Goal: Book appointment/travel/reservation

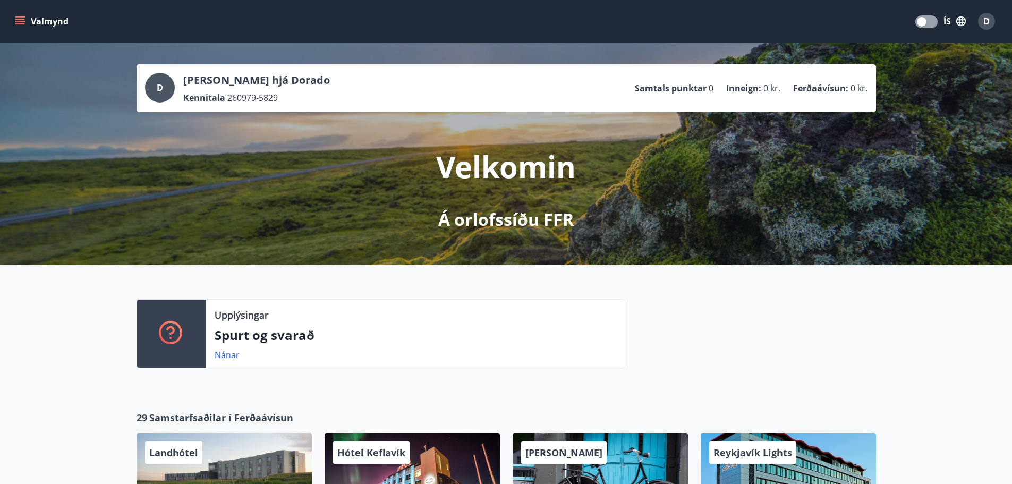
click at [46, 24] on button "Valmynd" at bounding box center [43, 21] width 60 height 19
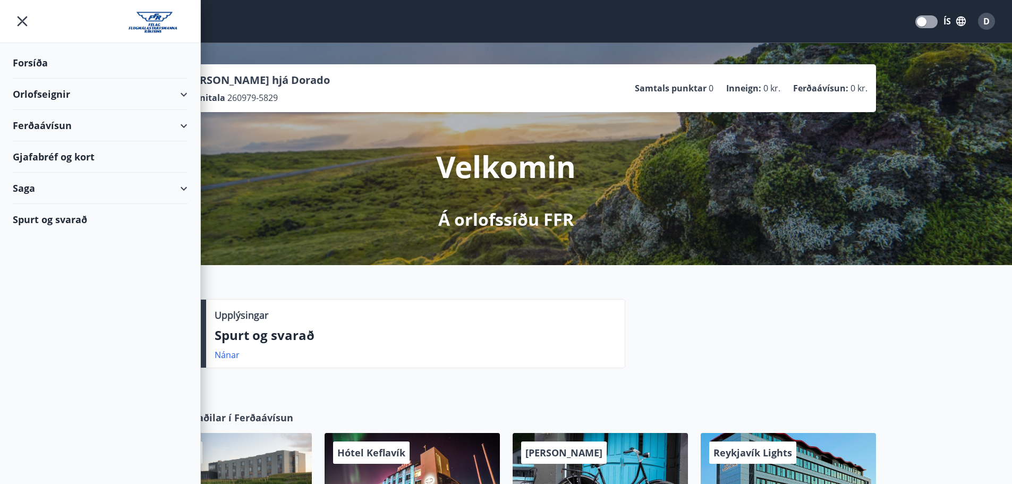
click at [44, 98] on div "Orlofseignir" at bounding box center [100, 94] width 175 height 31
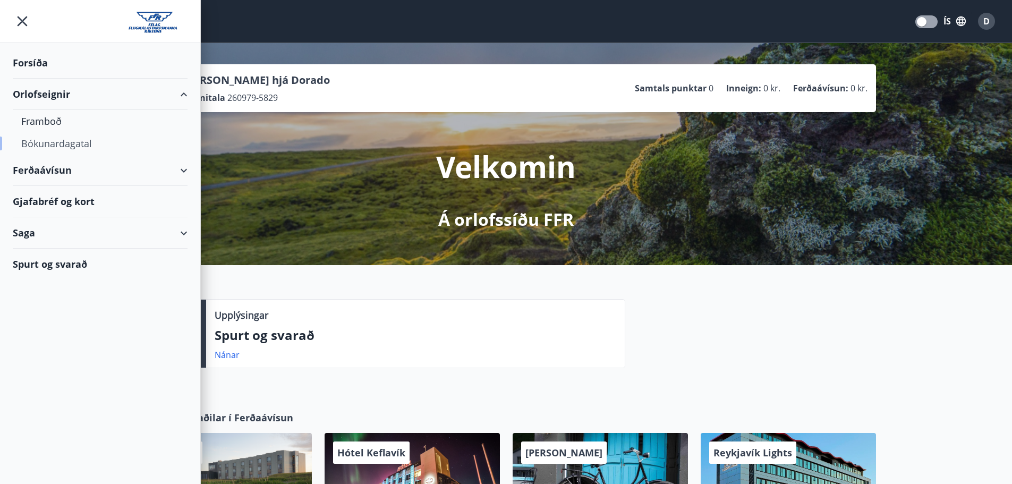
click at [42, 136] on div "Bókunardagatal" at bounding box center [100, 143] width 158 height 22
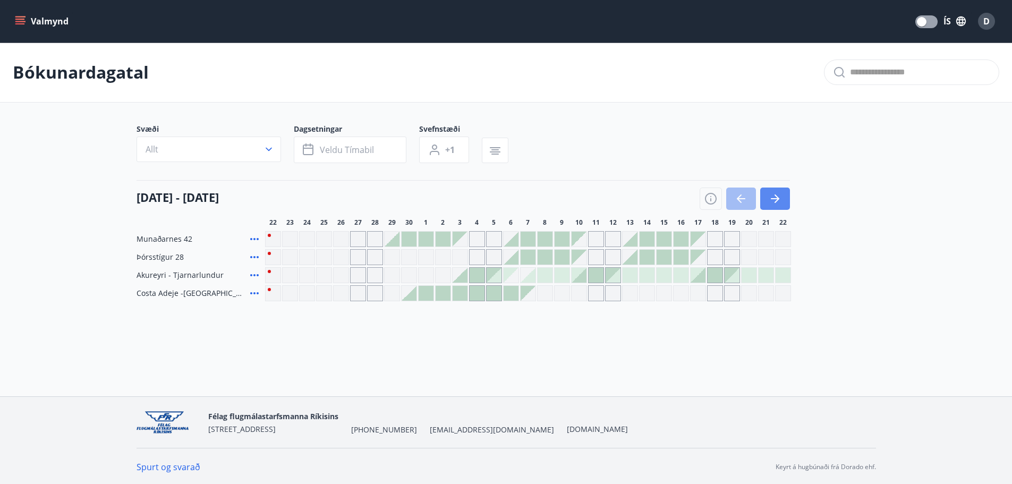
click at [782, 198] on button "button" at bounding box center [775, 199] width 30 height 22
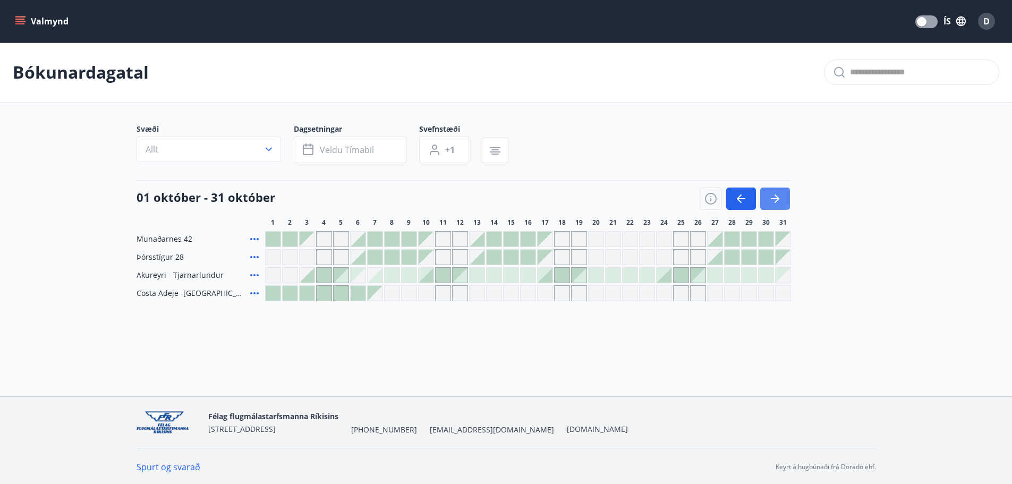
click at [782, 198] on button "button" at bounding box center [775, 199] width 30 height 22
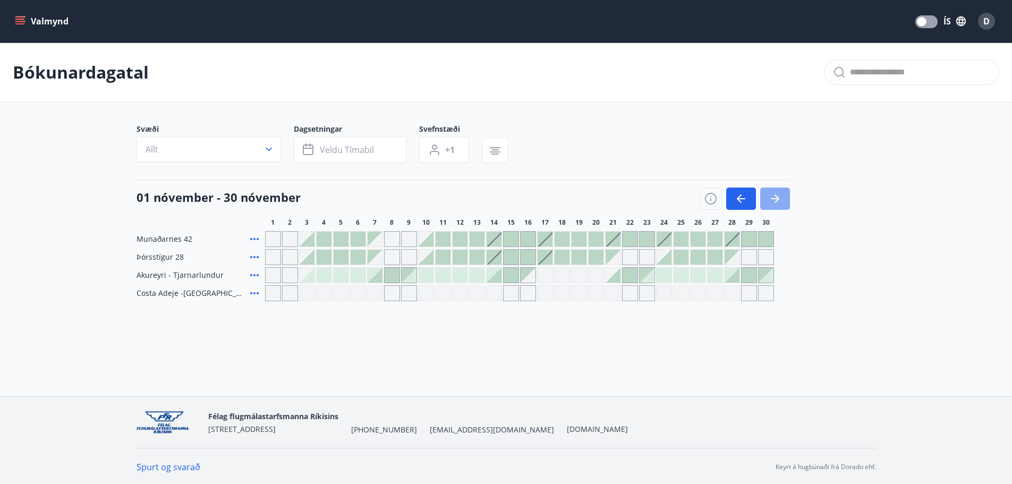
click at [782, 198] on button "button" at bounding box center [775, 199] width 30 height 22
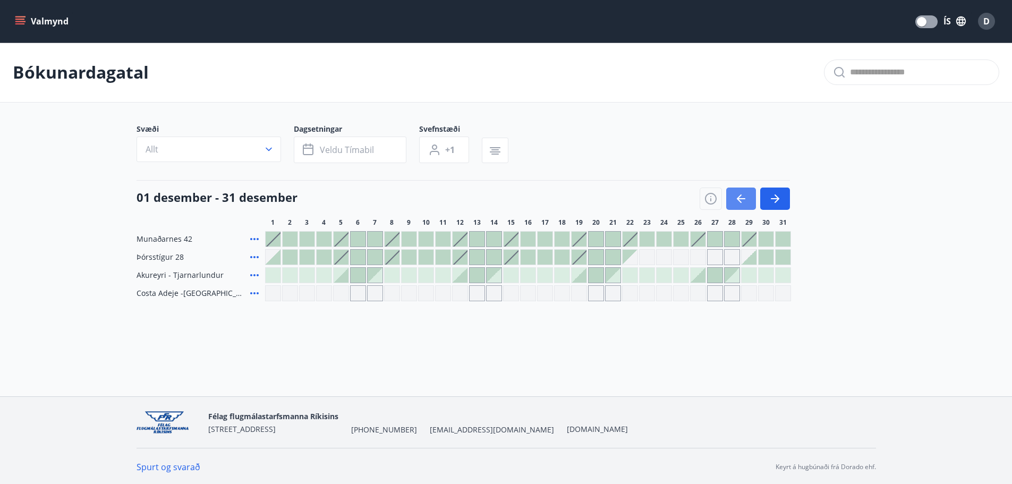
click at [735, 196] on icon "button" at bounding box center [741, 198] width 13 height 13
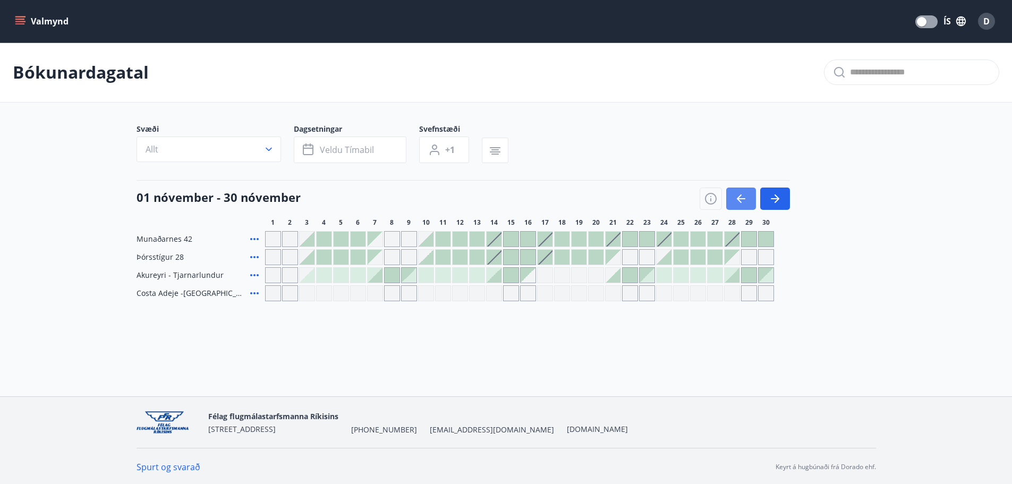
click at [745, 196] on icon "button" at bounding box center [741, 198] width 13 height 13
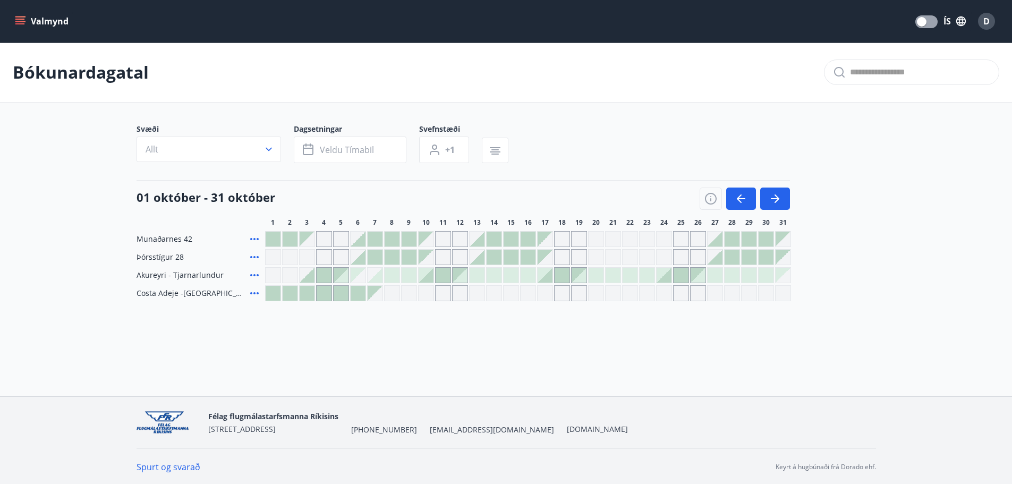
click at [279, 294] on div at bounding box center [273, 293] width 15 height 15
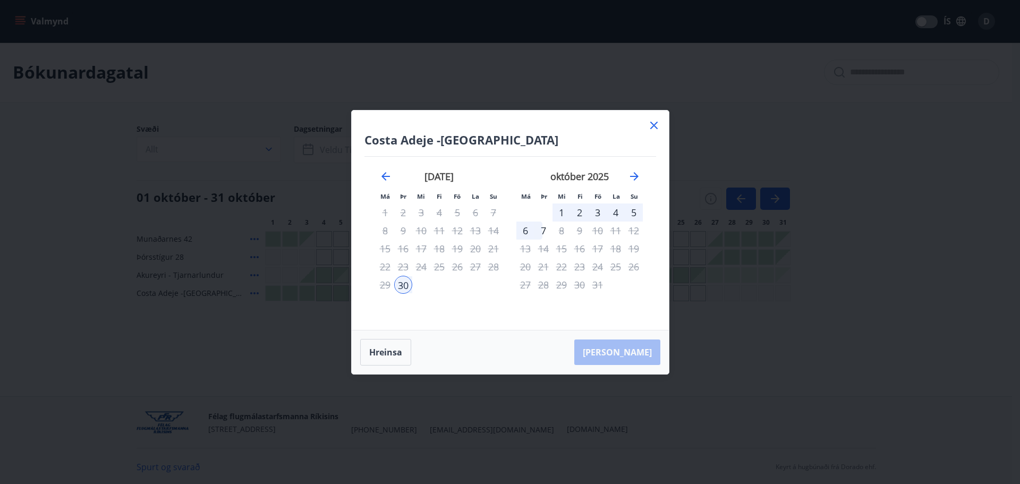
click at [655, 125] on icon at bounding box center [653, 125] width 7 height 7
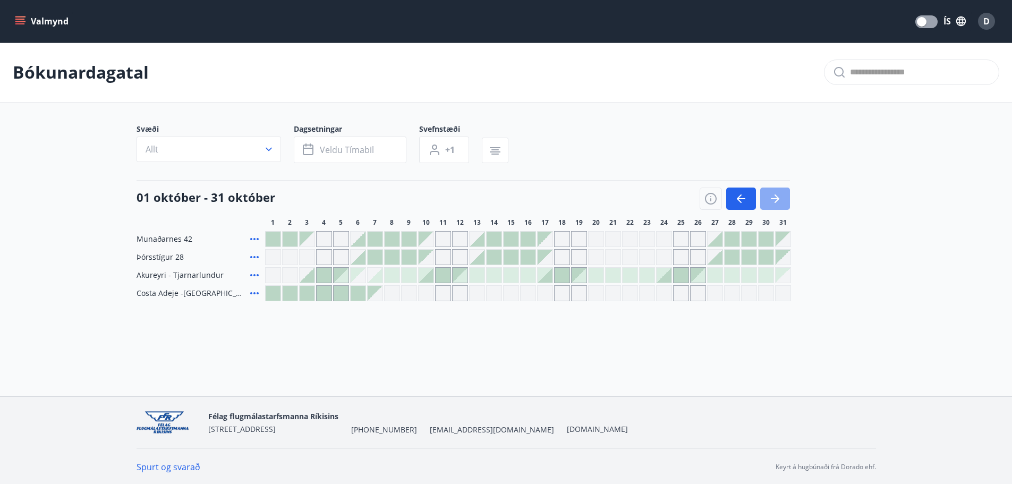
click at [776, 199] on icon "button" at bounding box center [775, 198] width 9 height 1
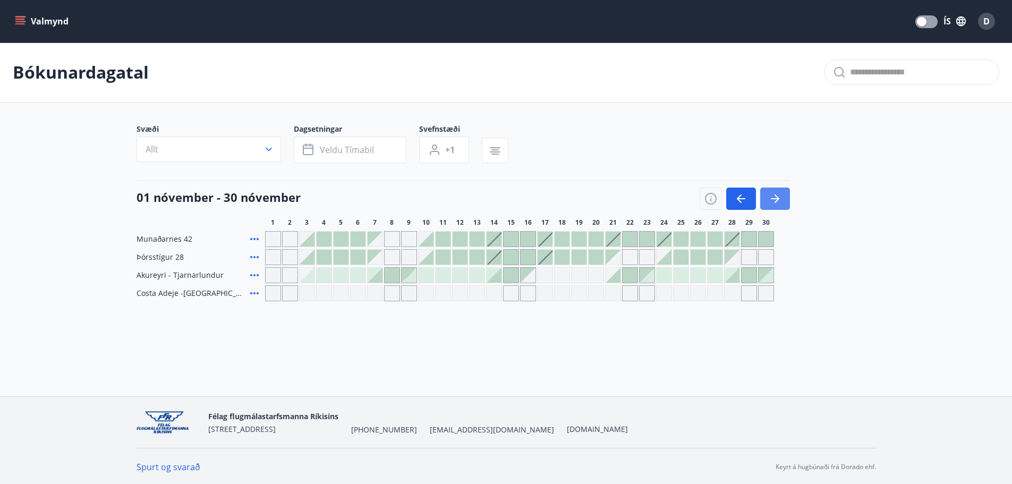
click at [776, 199] on icon "button" at bounding box center [775, 198] width 9 height 1
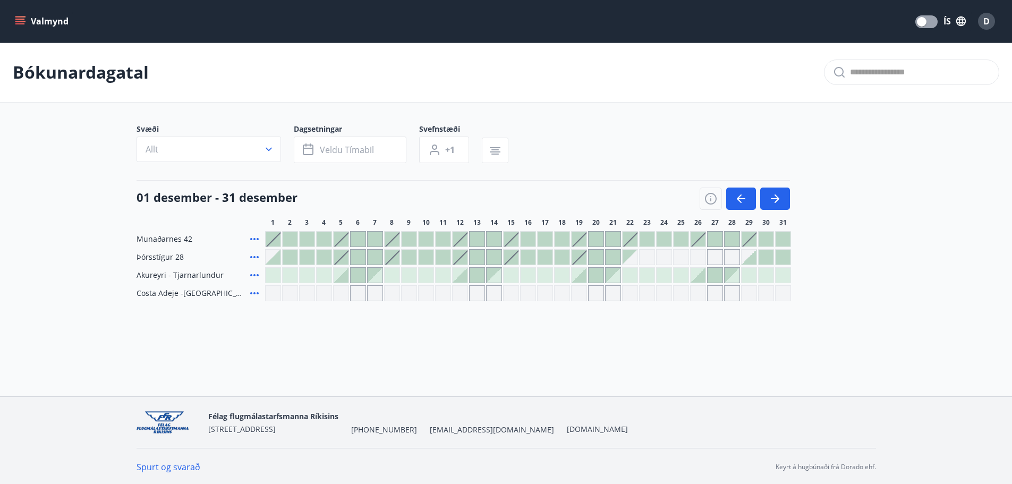
click at [759, 257] on div at bounding box center [766, 257] width 15 height 15
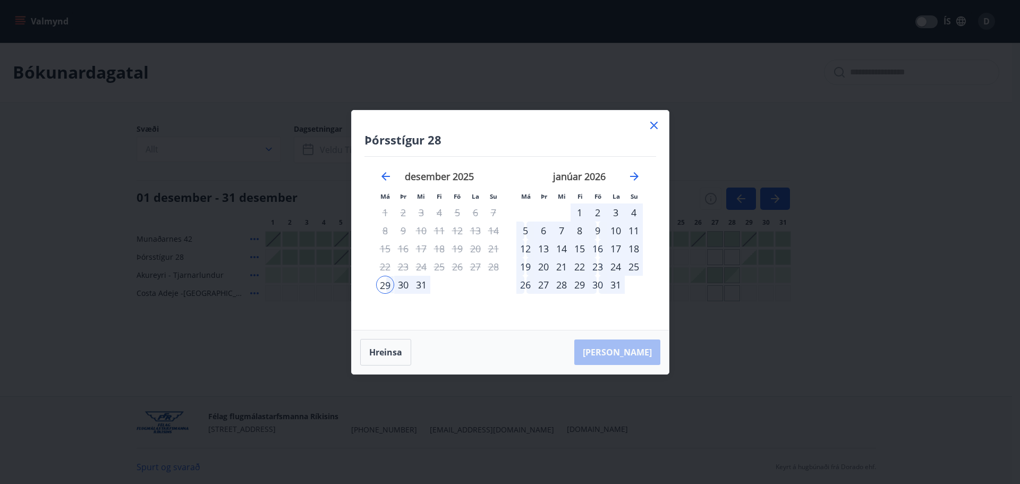
click at [520, 225] on div "5" at bounding box center [526, 231] width 18 height 18
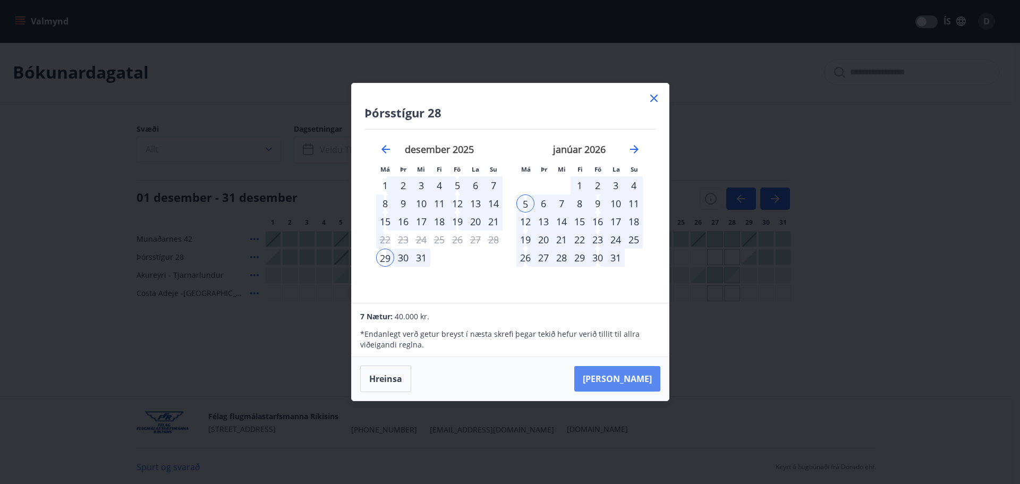
click at [629, 386] on button "[PERSON_NAME]" at bounding box center [617, 379] width 86 height 26
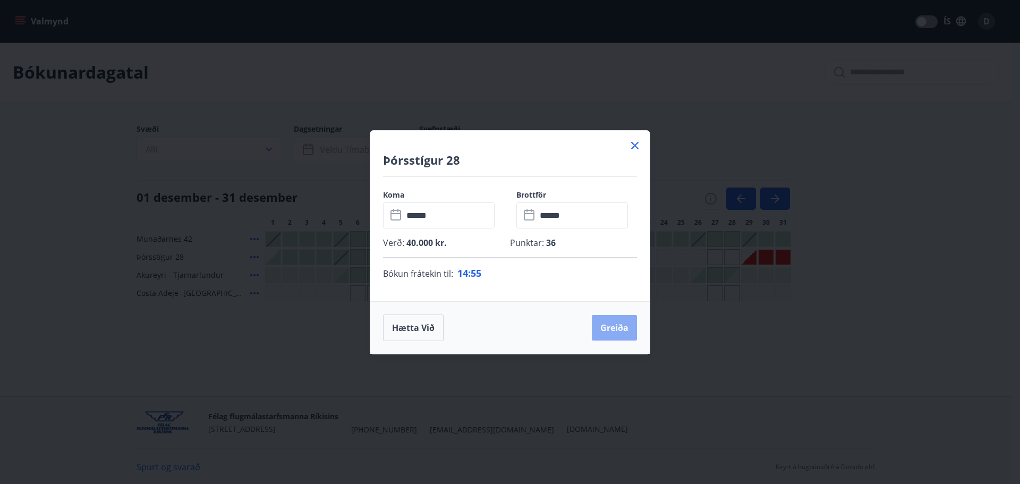
click at [608, 324] on button "Greiða" at bounding box center [614, 328] width 45 height 26
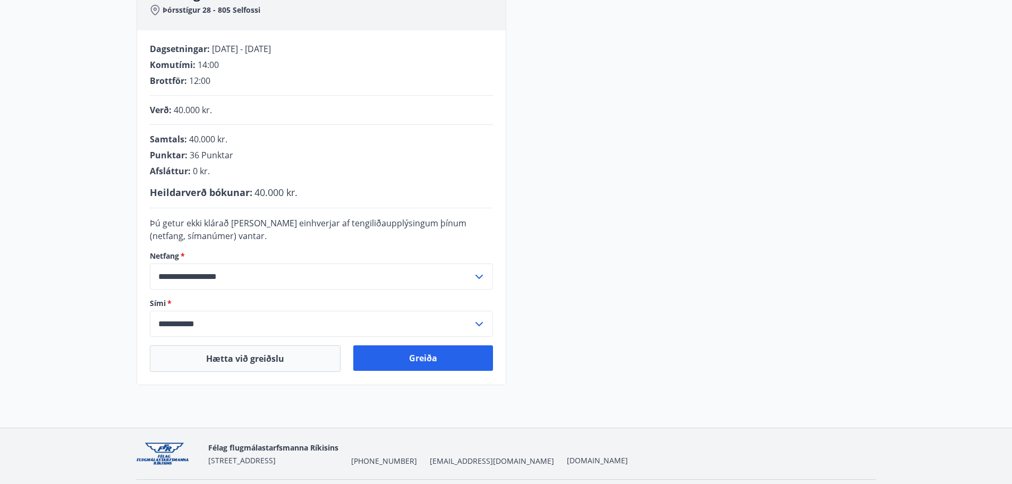
scroll to position [219, 0]
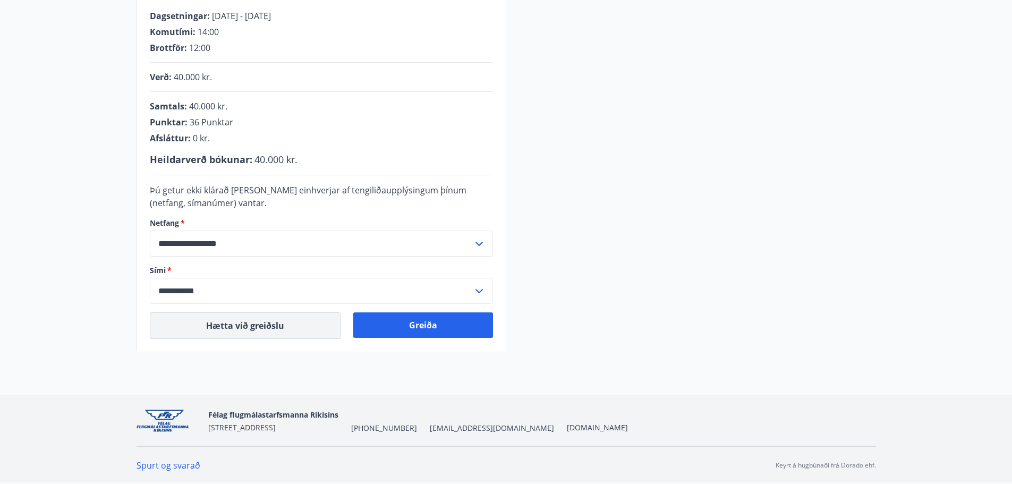
click at [306, 329] on button "Hætta við greiðslu" at bounding box center [245, 325] width 191 height 27
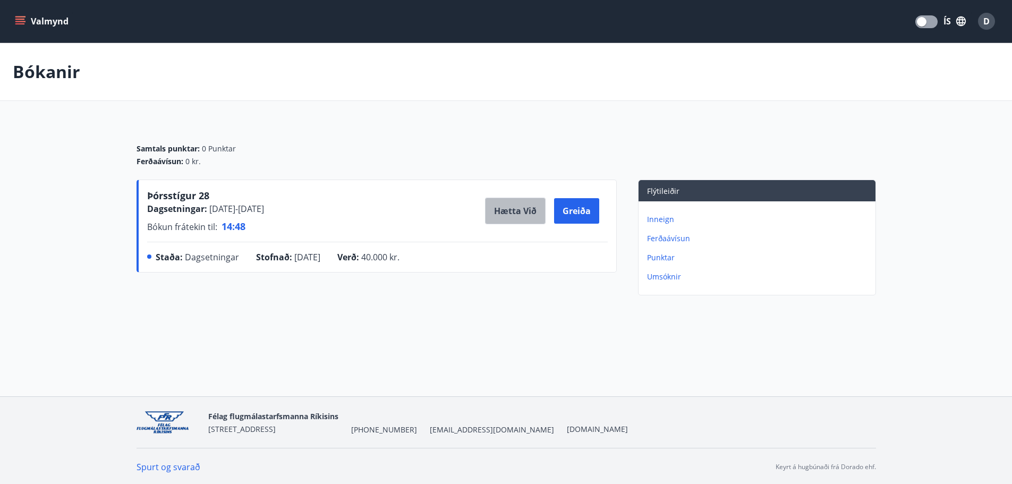
click at [510, 213] on button "Hætta við" at bounding box center [515, 211] width 61 height 27
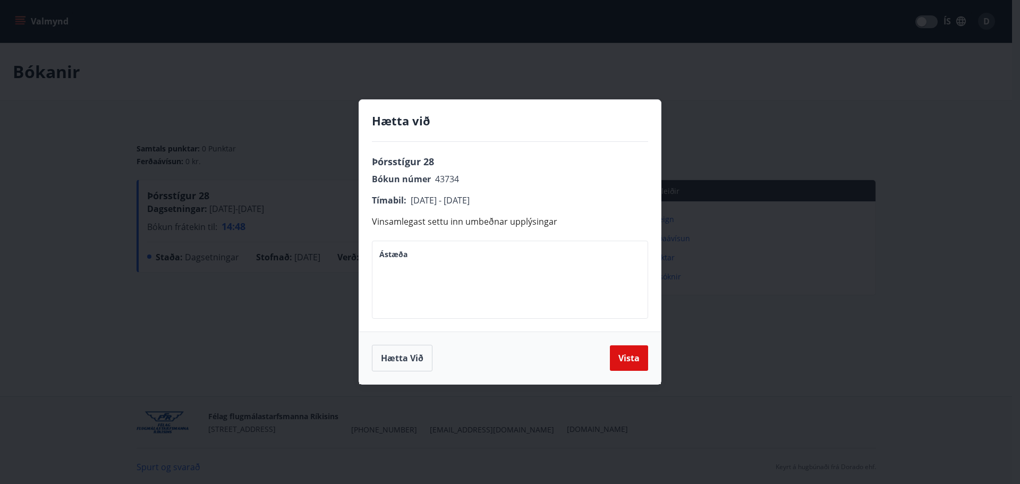
click at [525, 272] on textarea "Ástæða" at bounding box center [509, 280] width 261 height 61
type textarea "*****"
click at [633, 356] on button "Vista" at bounding box center [629, 358] width 38 height 26
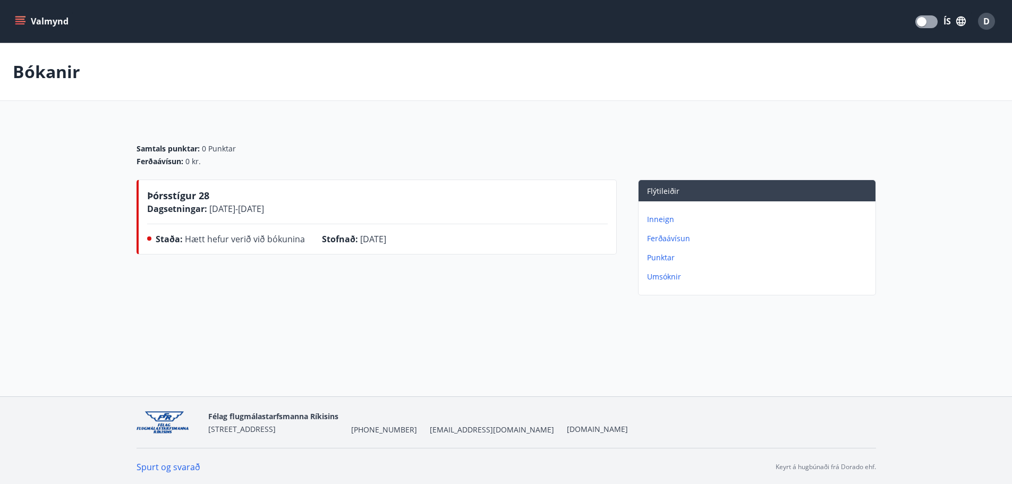
click at [60, 23] on button "Valmynd" at bounding box center [43, 21] width 60 height 19
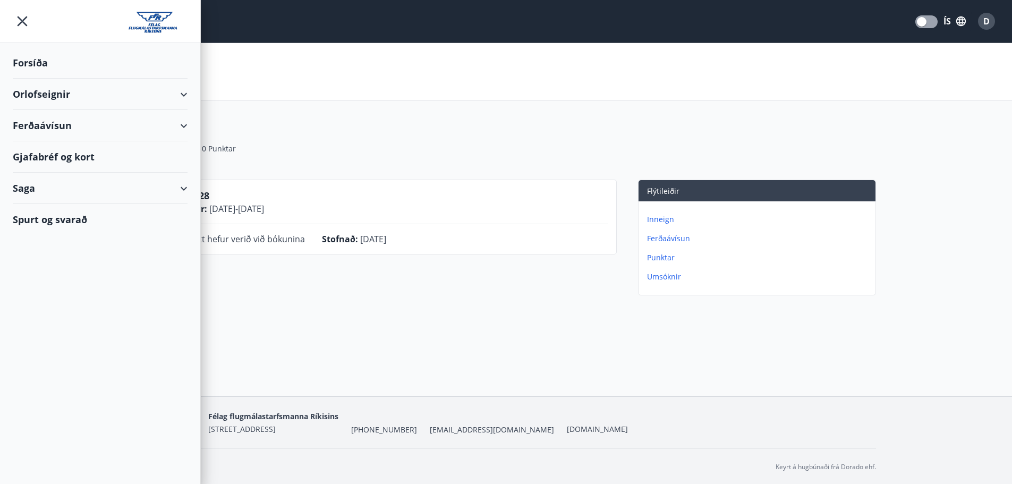
click at [265, 108] on main "Bókanir Samtals punktar : 0 Punktar Ferðaávísun : 0 kr. Þórsstígur 28 Dagsetnin…" at bounding box center [506, 171] width 1012 height 257
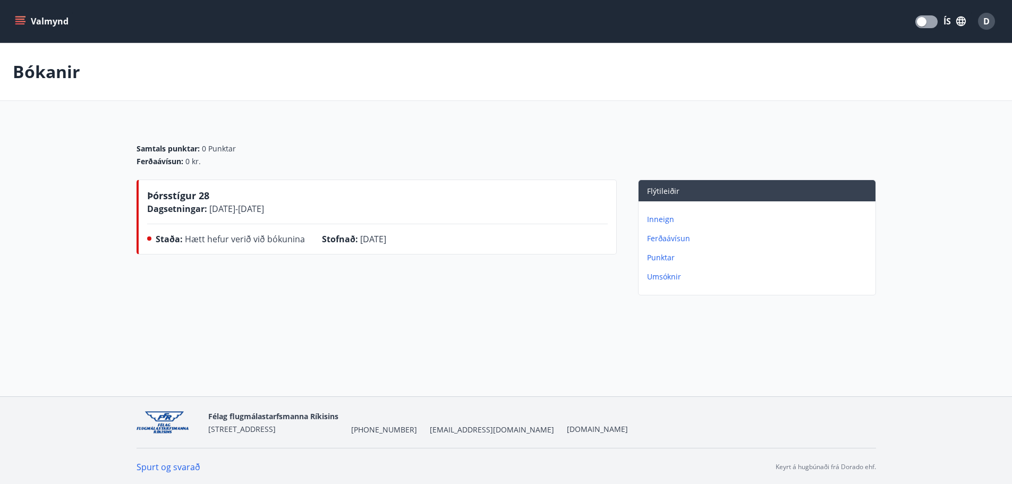
click at [415, 147] on div "Samtals punktar : 0 Punktar" at bounding box center [507, 148] width 740 height 11
